Goal: Check status

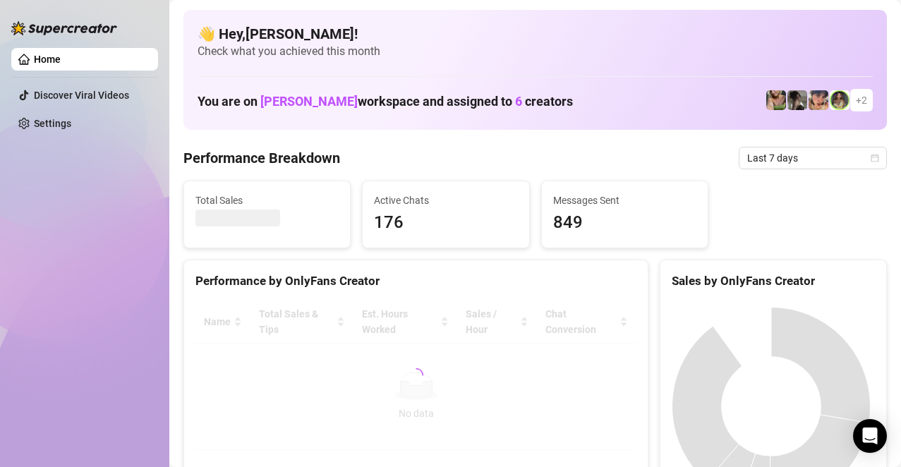
click at [452, 51] on span "Check what you achieved this month" at bounding box center [535, 52] width 675 height 16
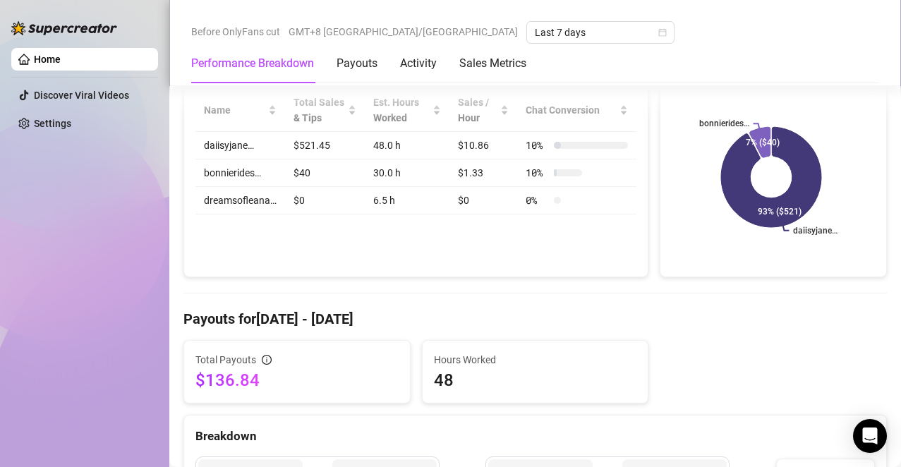
scroll to position [282, 0]
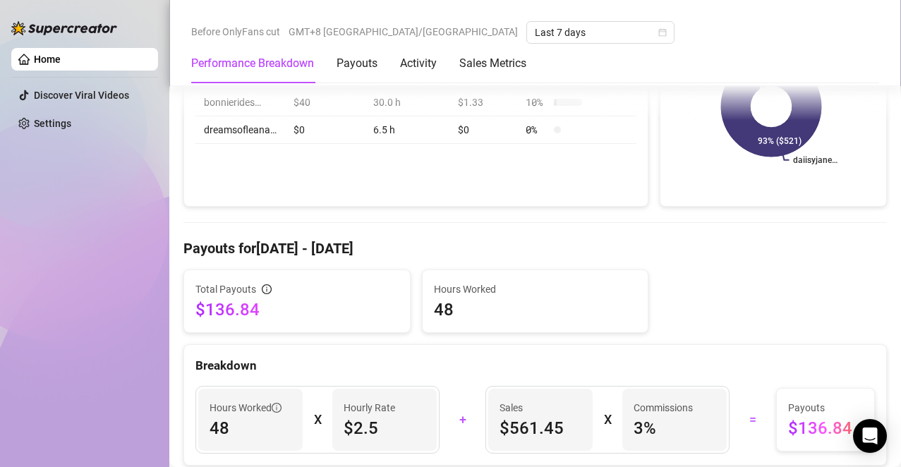
click at [286, 248] on h4 "Payouts for [DATE] - [DATE]" at bounding box center [534, 248] width 703 height 20
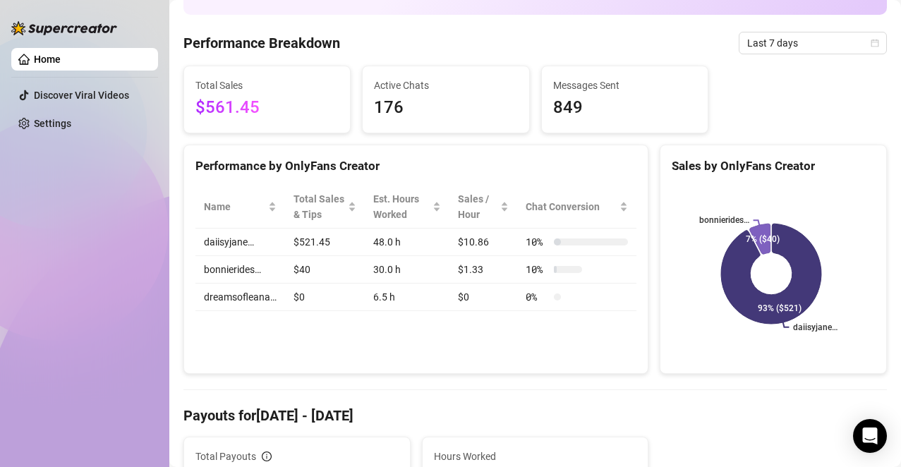
scroll to position [0, 0]
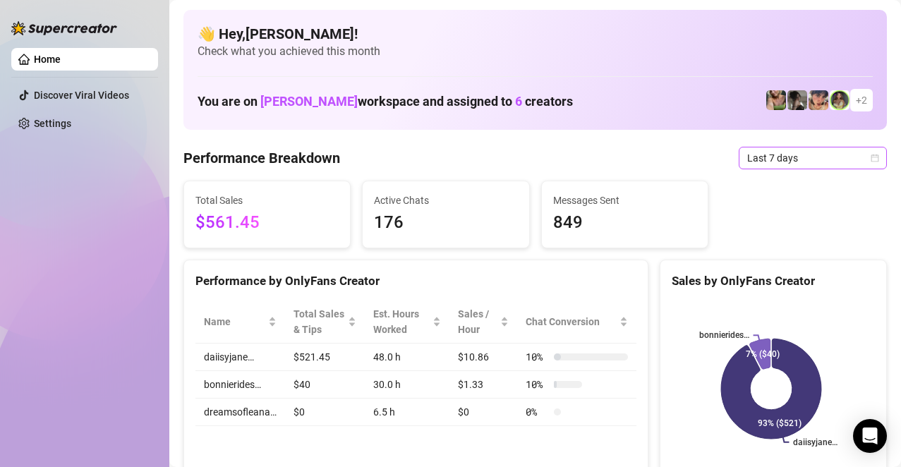
click at [756, 147] on span "Last 7 days" at bounding box center [812, 157] width 131 height 21
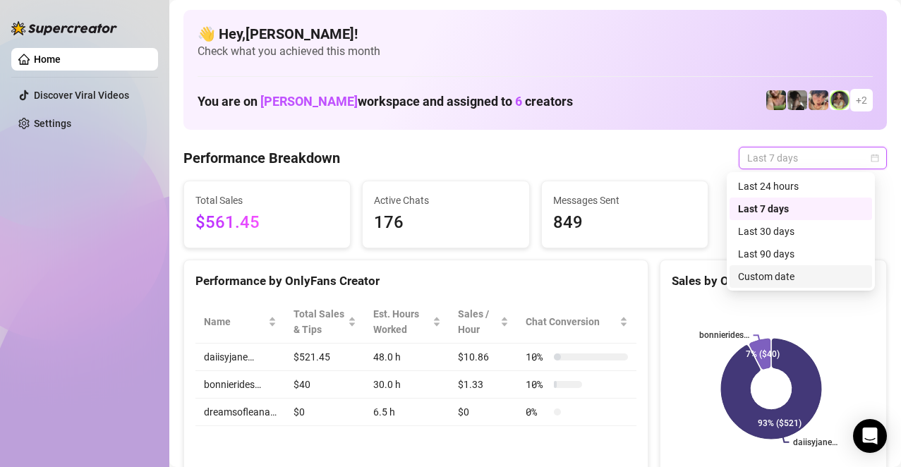
click at [784, 274] on div "Custom date" at bounding box center [801, 277] width 126 height 16
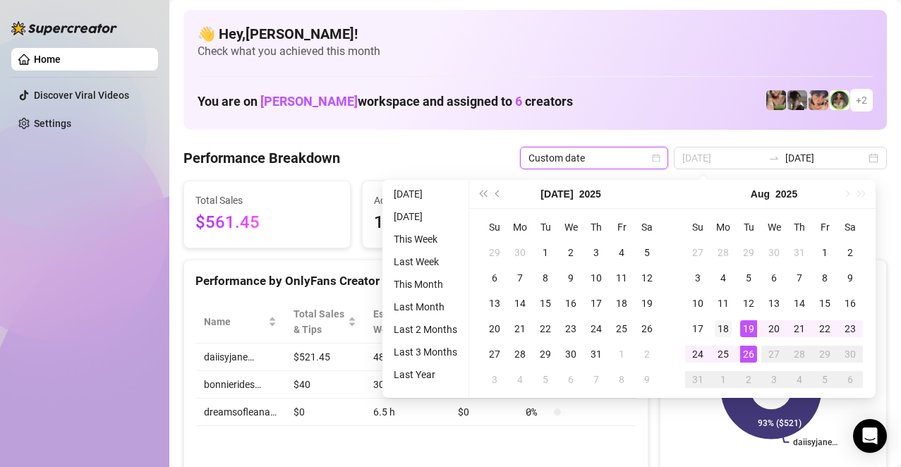
type input "[DATE]"
click at [727, 331] on div "18" at bounding box center [723, 328] width 17 height 17
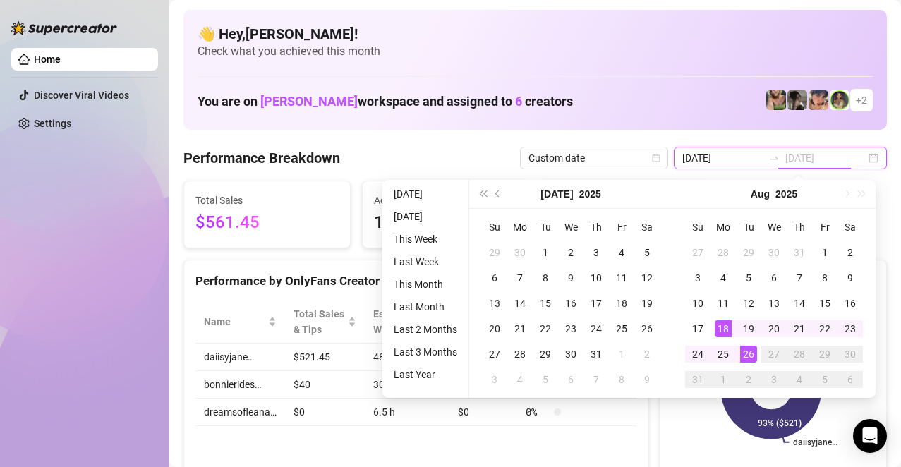
type input "[DATE]"
click at [749, 351] on div "26" at bounding box center [748, 354] width 17 height 17
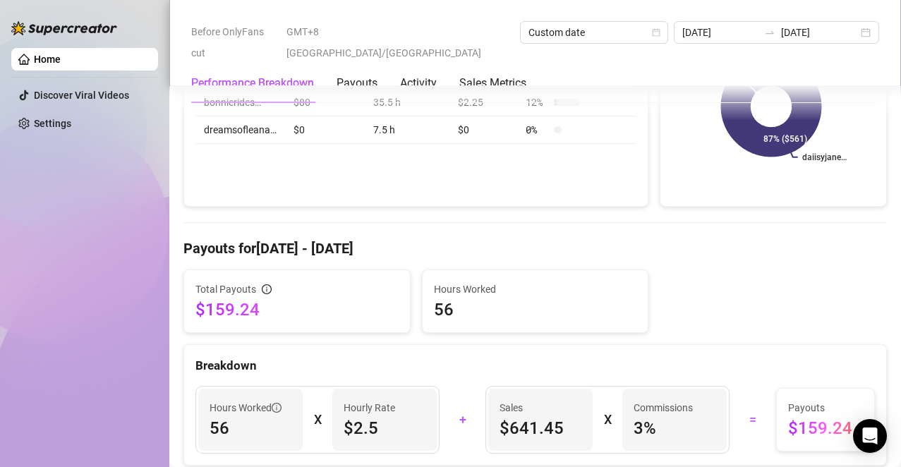
scroll to position [353, 0]
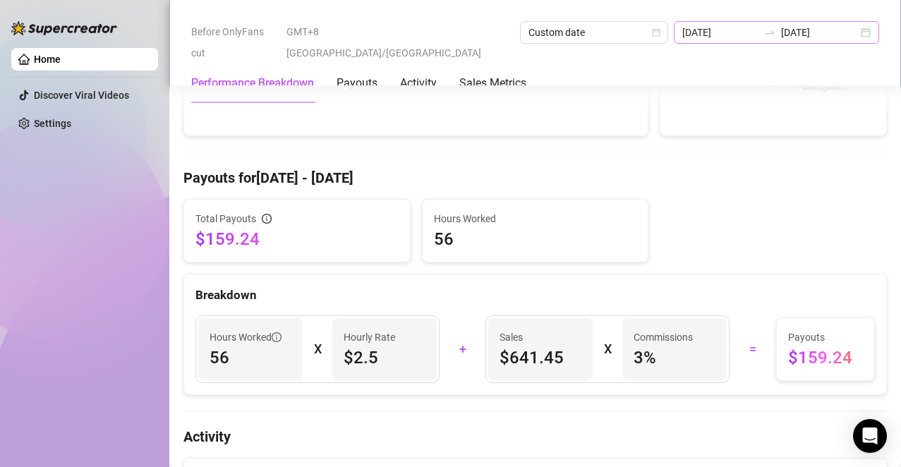
click at [728, 40] on div "[DATE] [DATE]" at bounding box center [776, 32] width 205 height 23
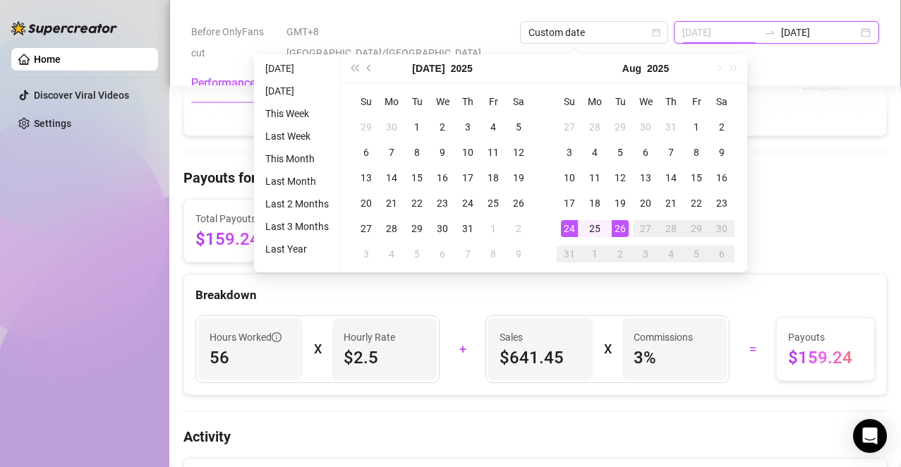
type input "[DATE]"
click at [568, 224] on div "24" at bounding box center [569, 228] width 17 height 17
type input "[DATE]"
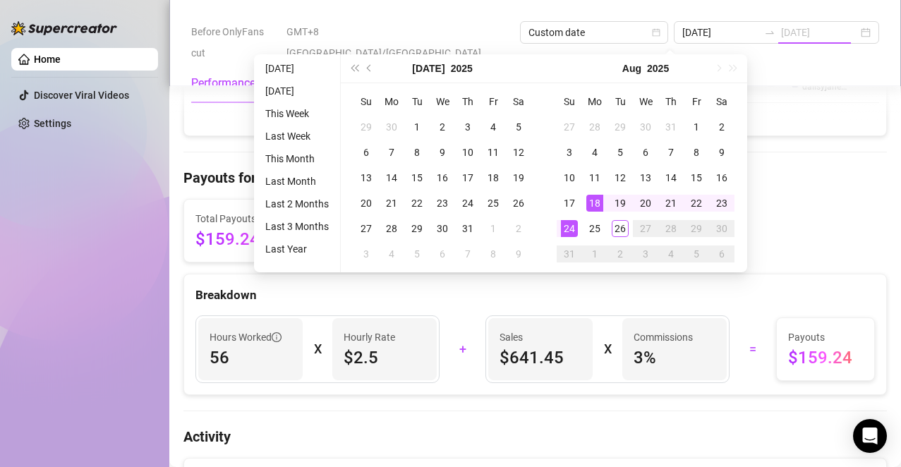
click at [597, 206] on div "18" at bounding box center [594, 203] width 17 height 17
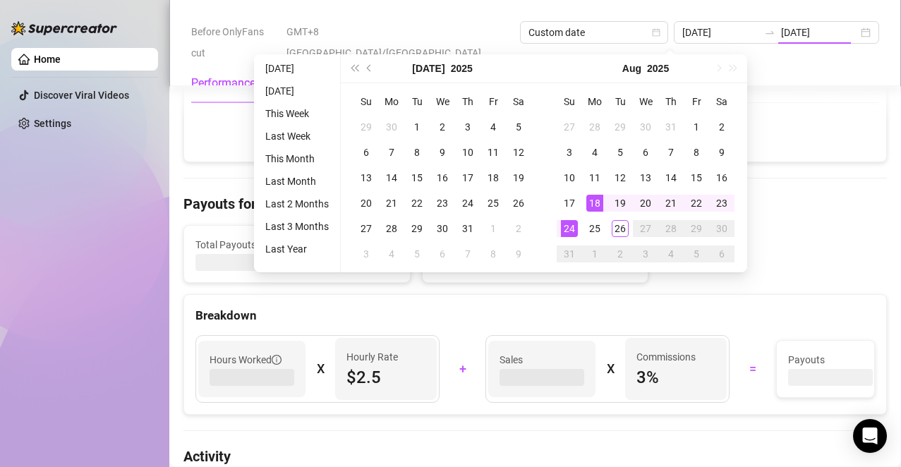
type input "[DATE]"
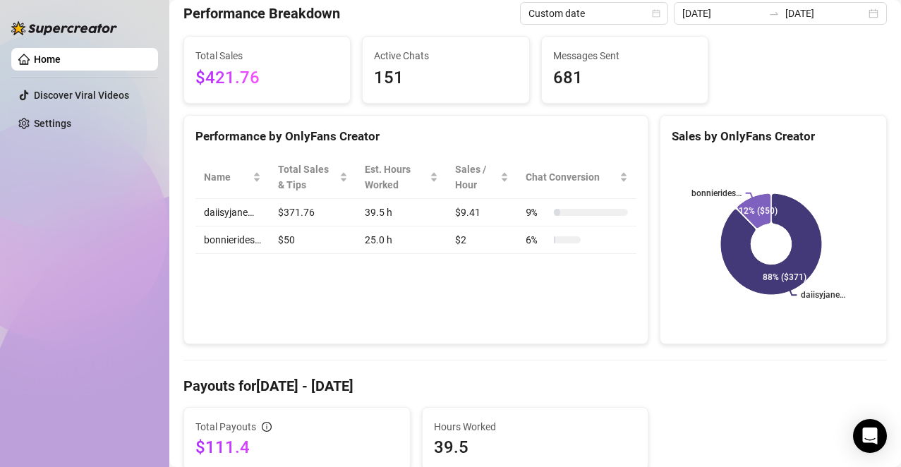
scroll to position [71, 0]
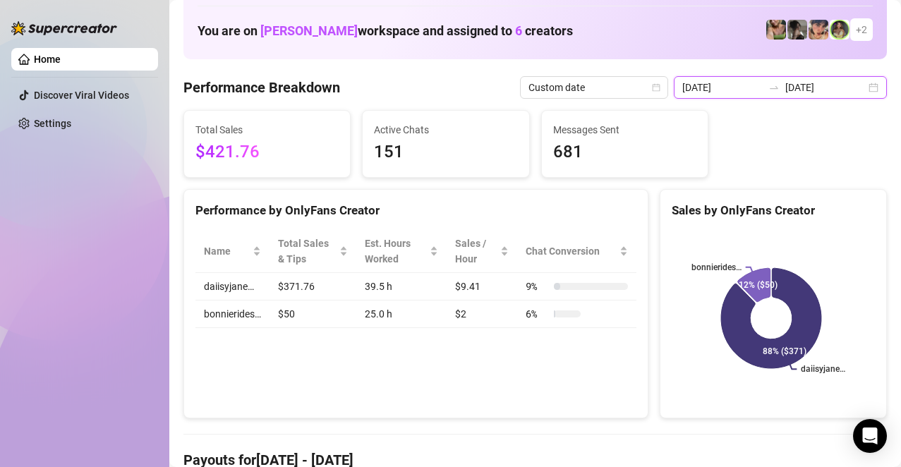
click at [801, 85] on input "[DATE]" at bounding box center [825, 88] width 80 height 16
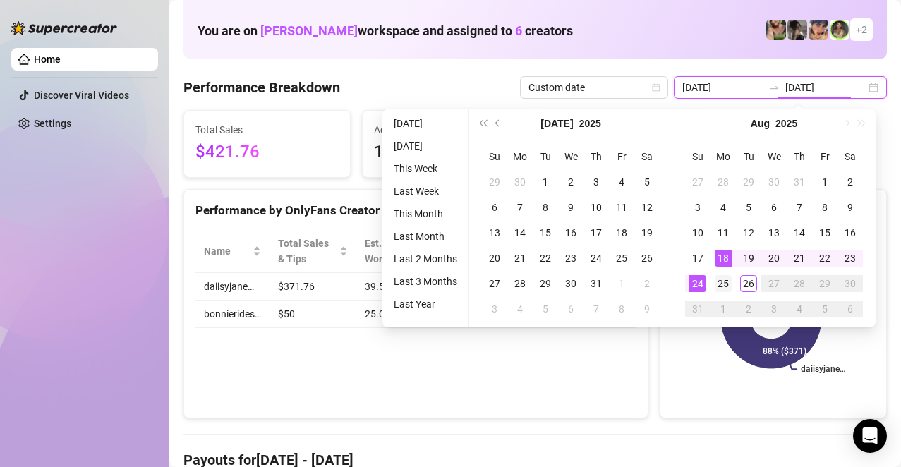
type input "[DATE]"
click at [724, 285] on div "25" at bounding box center [723, 283] width 17 height 17
type input "[DATE]"
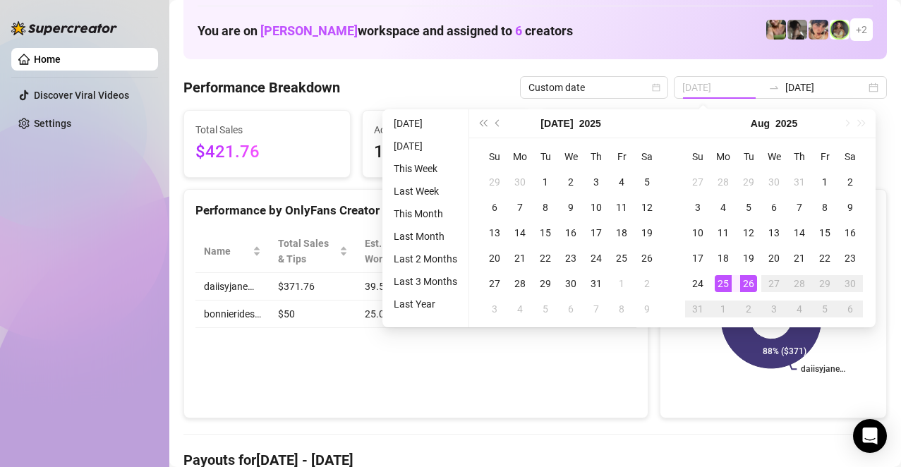
click at [752, 284] on div "26" at bounding box center [748, 283] width 17 height 17
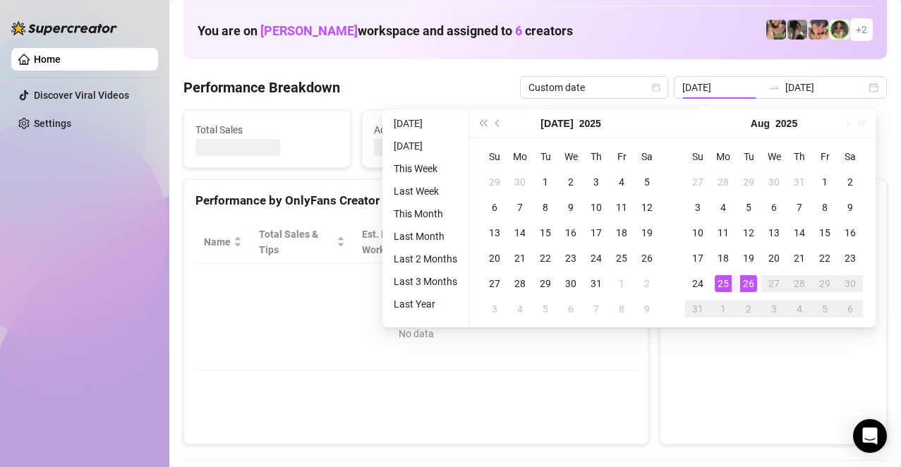
type input "[DATE]"
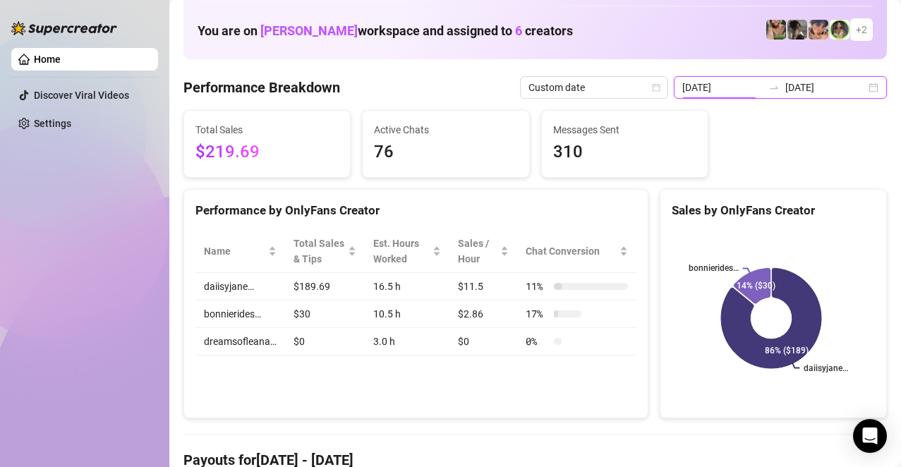
click at [756, 91] on input "[DATE]" at bounding box center [722, 88] width 80 height 16
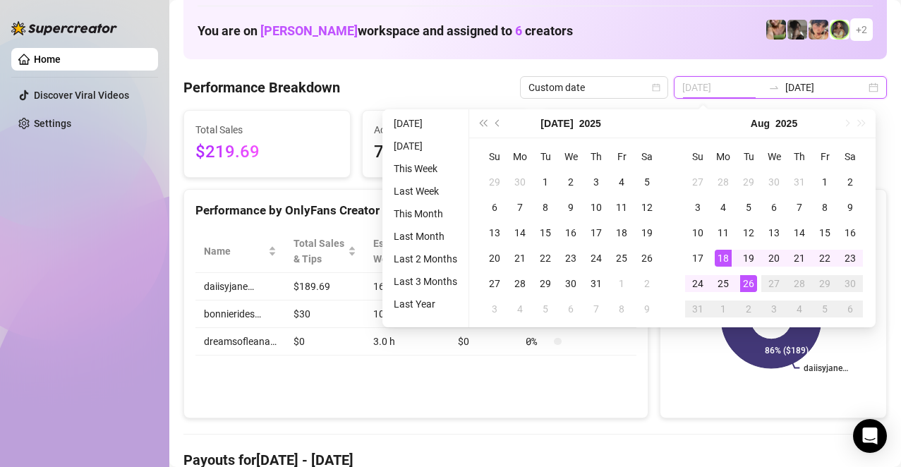
type input "[DATE]"
click at [725, 254] on div "18" at bounding box center [723, 258] width 17 height 17
type input "[DATE]"
click at [670, 30] on div "You are on [PERSON_NAME] workspace and assigned to 6 creators + 2" at bounding box center [535, 30] width 675 height 30
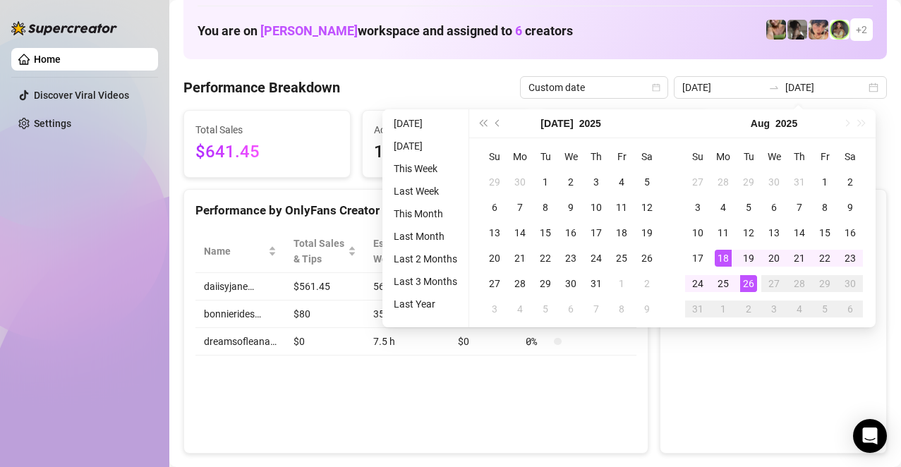
type input "[DATE]"
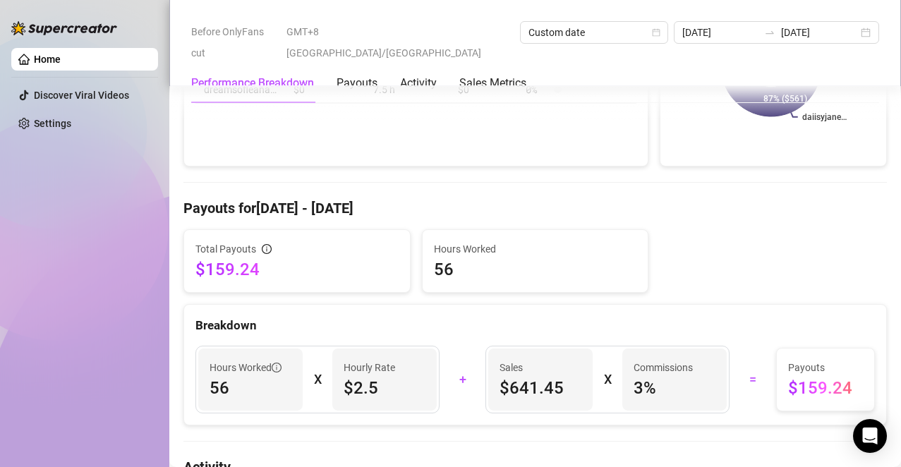
scroll to position [423, 0]
